Goal: Task Accomplishment & Management: Use online tool/utility

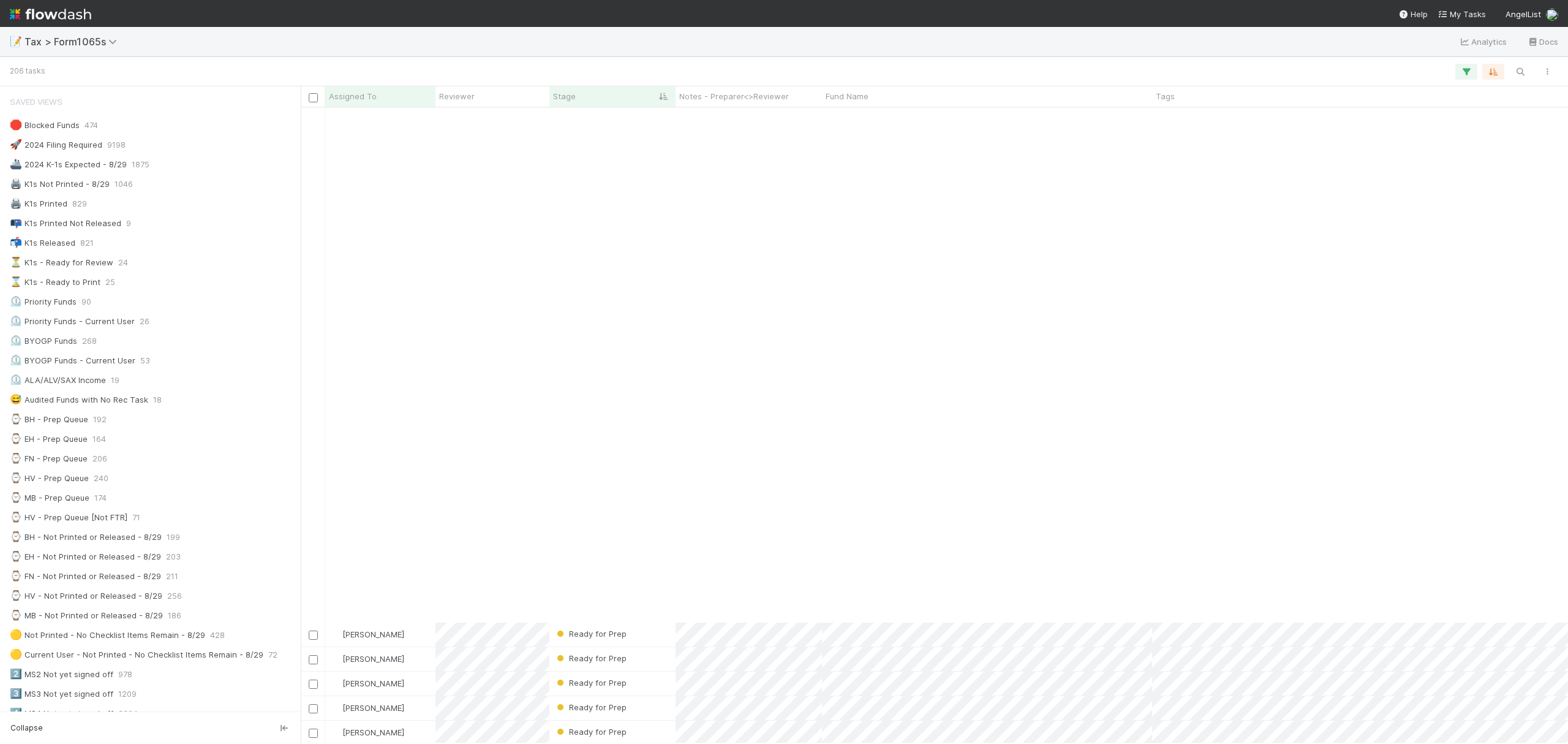
scroll to position [623, 1256]
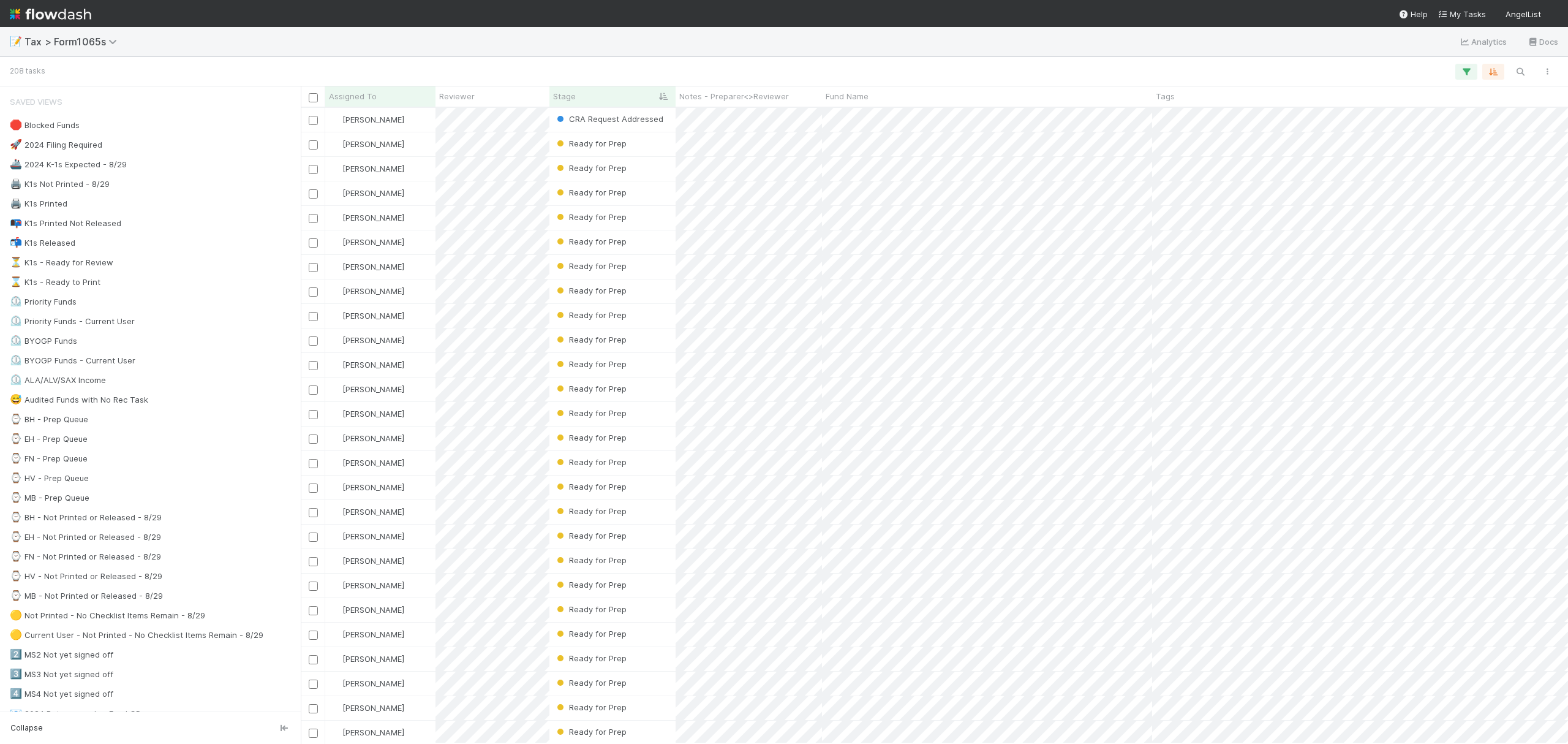
scroll to position [623, 1256]
click at [138, 466] on div "⌚ FN - Prep Queue 208" at bounding box center [154, 458] width 288 height 15
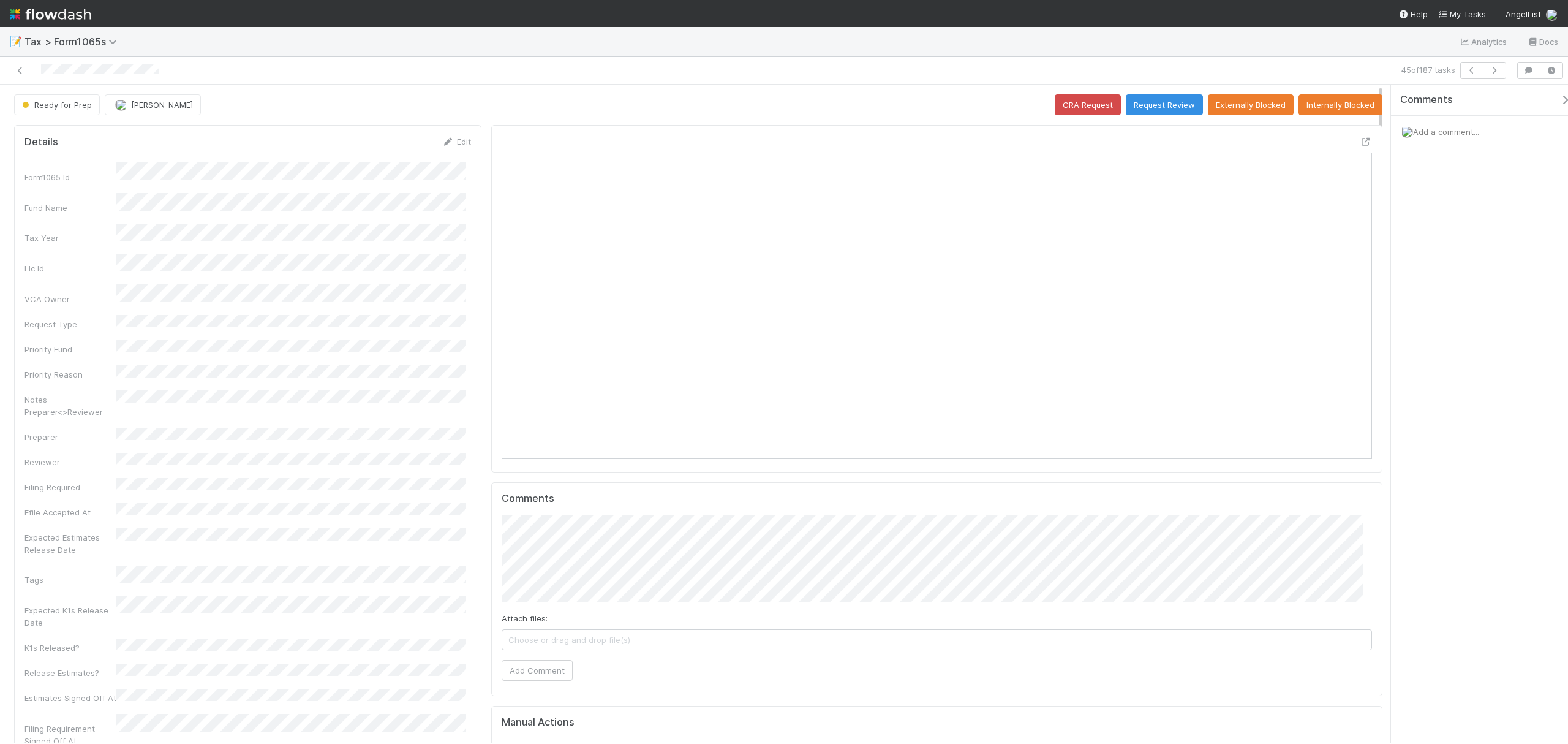
click at [1362, 141] on div at bounding box center [937, 298] width 891 height 347
click at [1360, 141] on icon at bounding box center [1365, 141] width 12 height 8
